Goal: Transaction & Acquisition: Purchase product/service

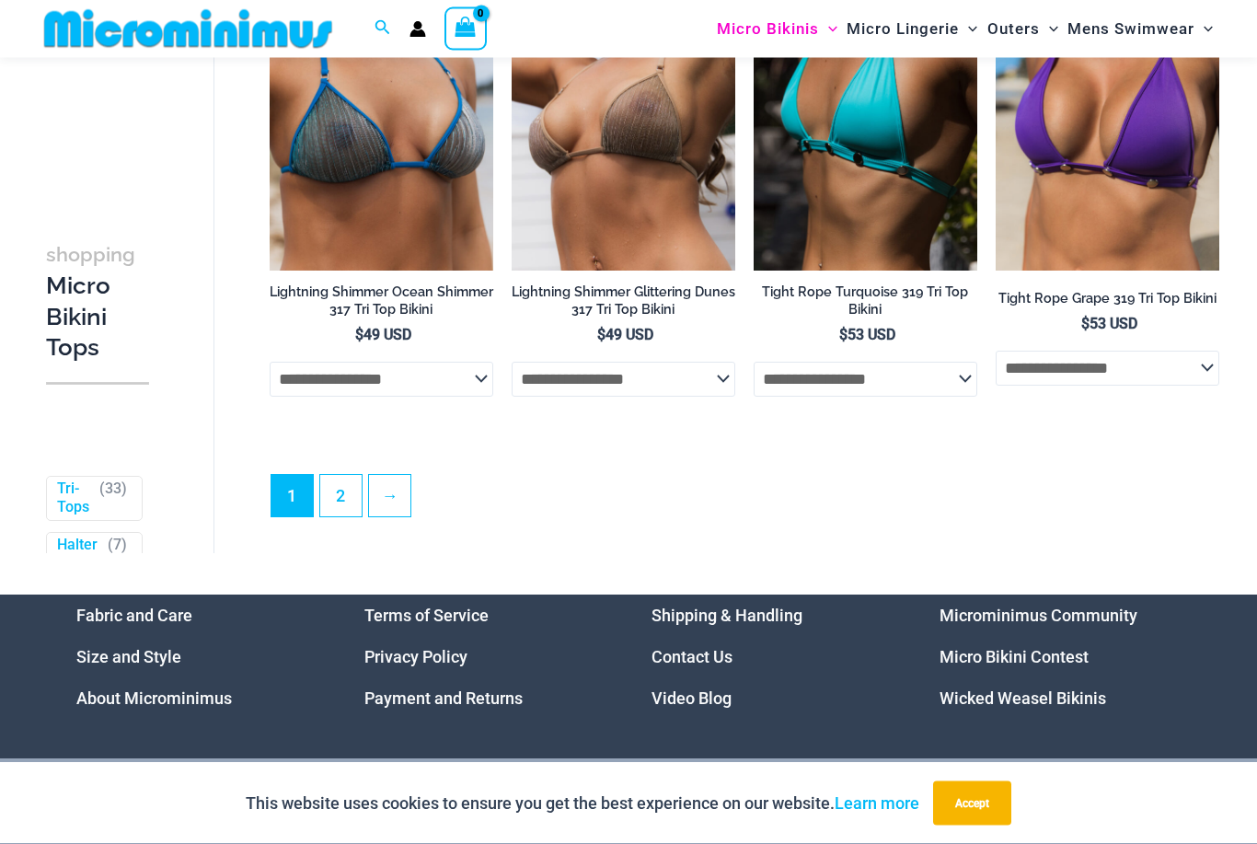
scroll to position [4469, 0]
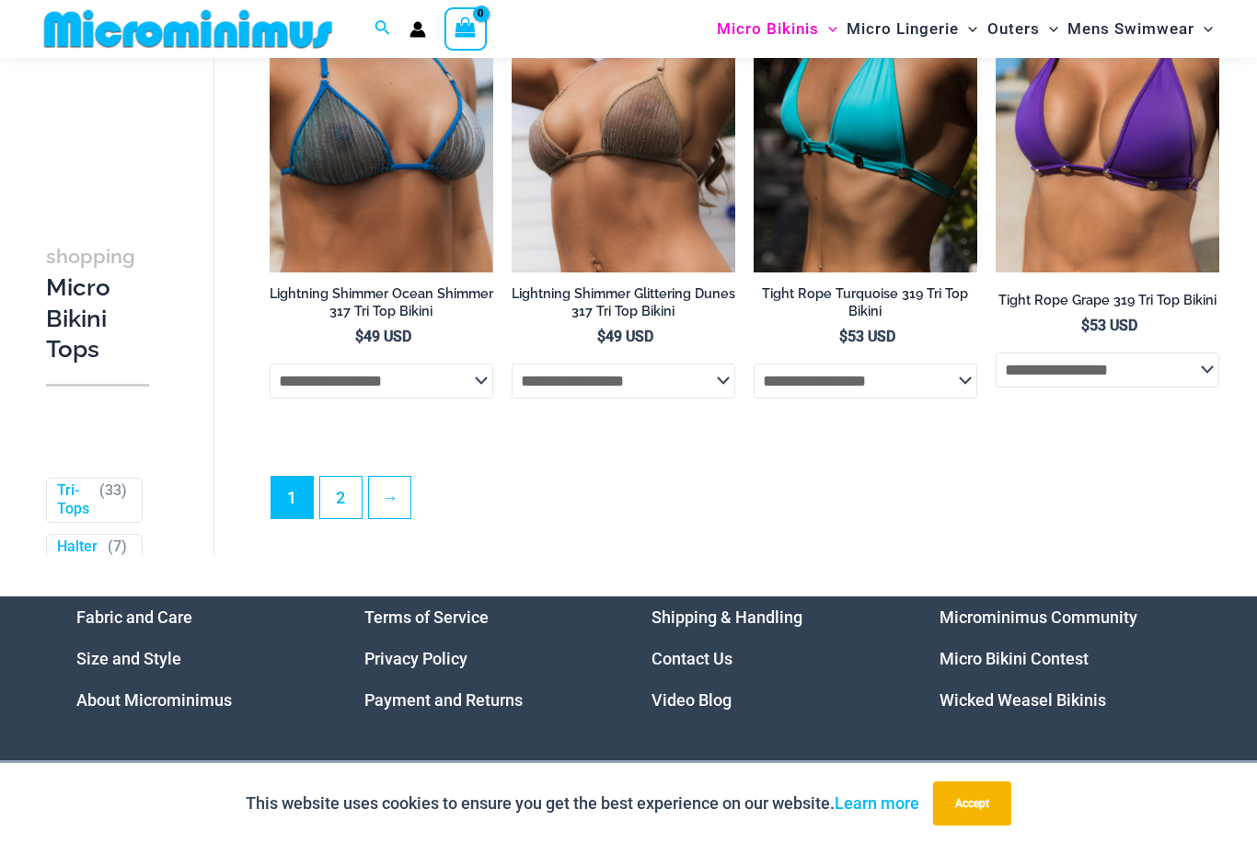
click at [352, 510] on link "2" at bounding box center [340, 497] width 41 height 41
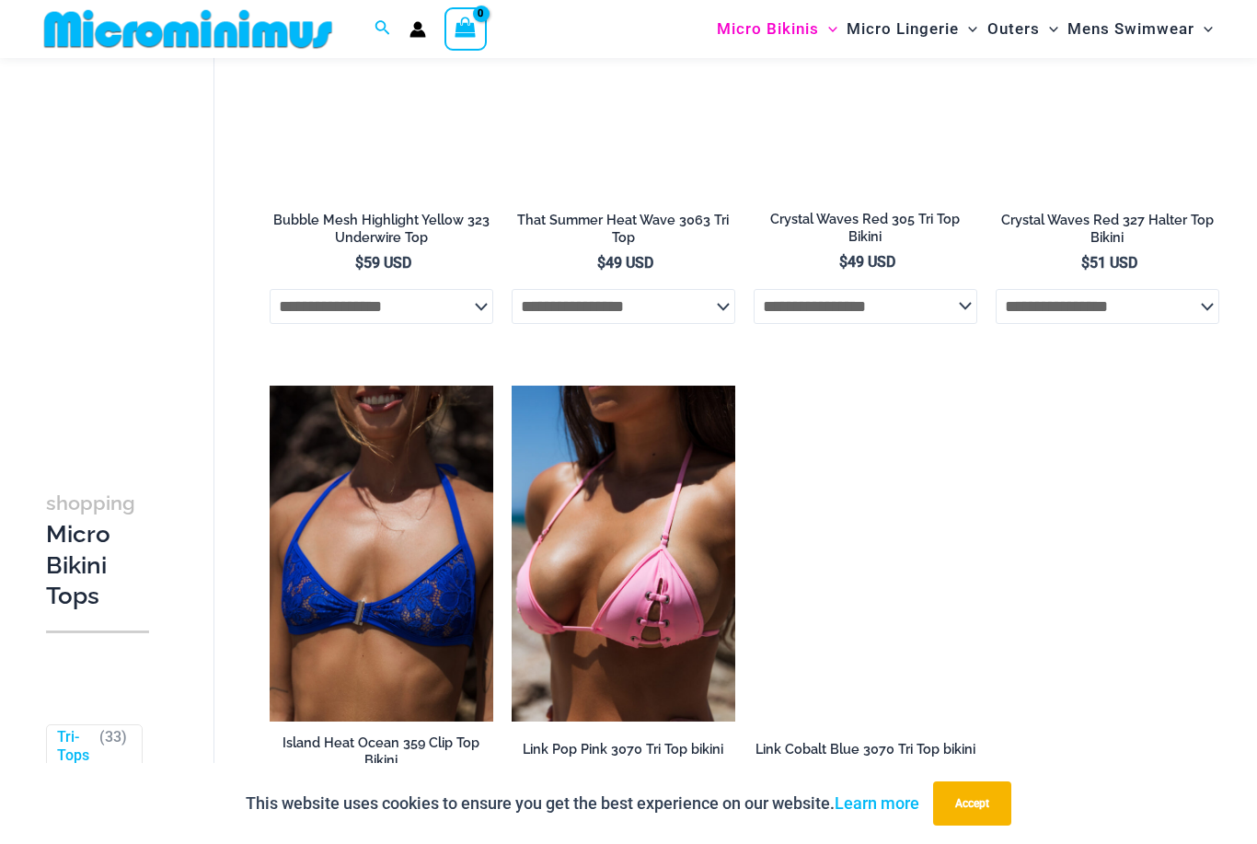
scroll to position [1904, 0]
